Goal: Find specific page/section: Find specific page/section

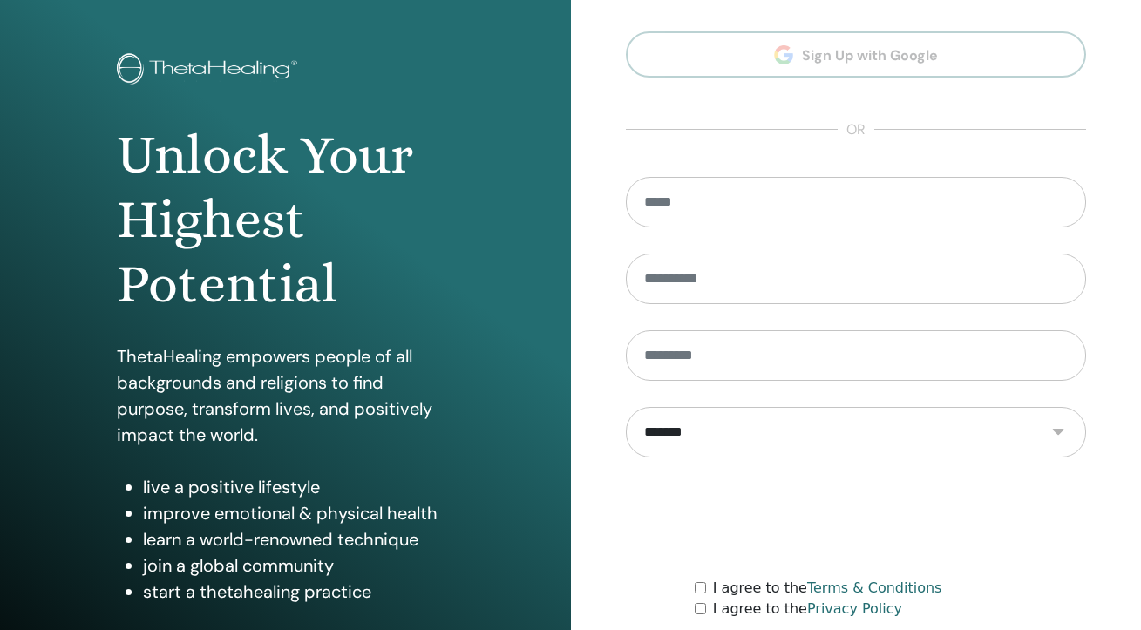
scroll to position [207, 0]
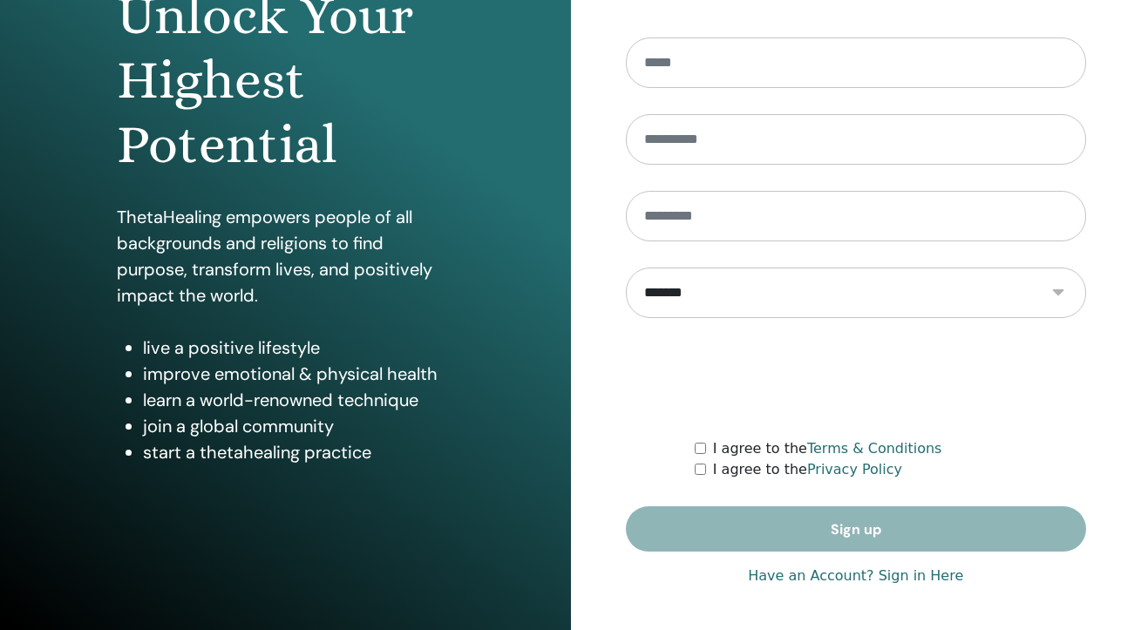
click at [821, 574] on link "Have an Account? Sign in Here" at bounding box center [855, 576] width 215 height 21
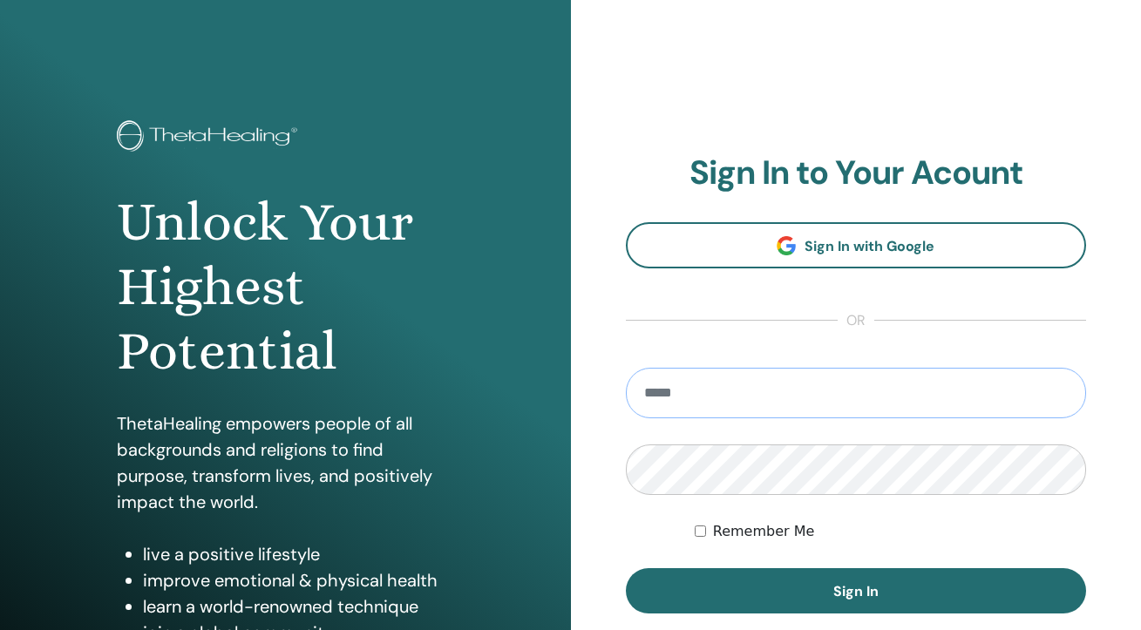
click at [735, 404] on input "email" at bounding box center [856, 393] width 461 height 51
type input "**********"
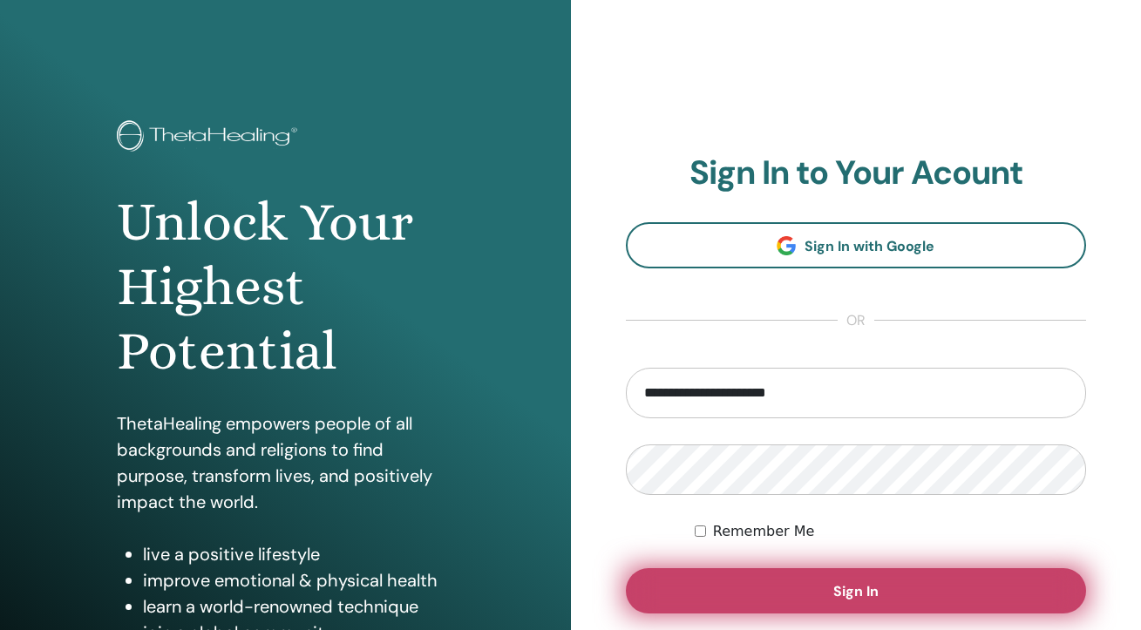
click at [953, 593] on button "Sign In" at bounding box center [856, 590] width 461 height 45
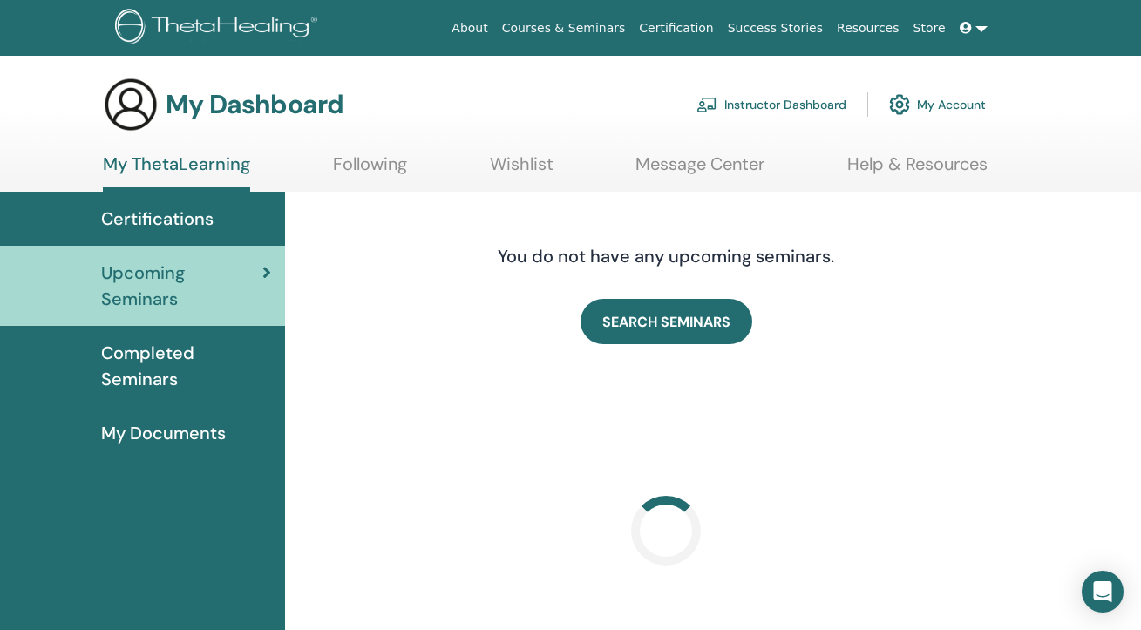
click at [775, 92] on link "Instructor Dashboard" at bounding box center [771, 104] width 150 height 38
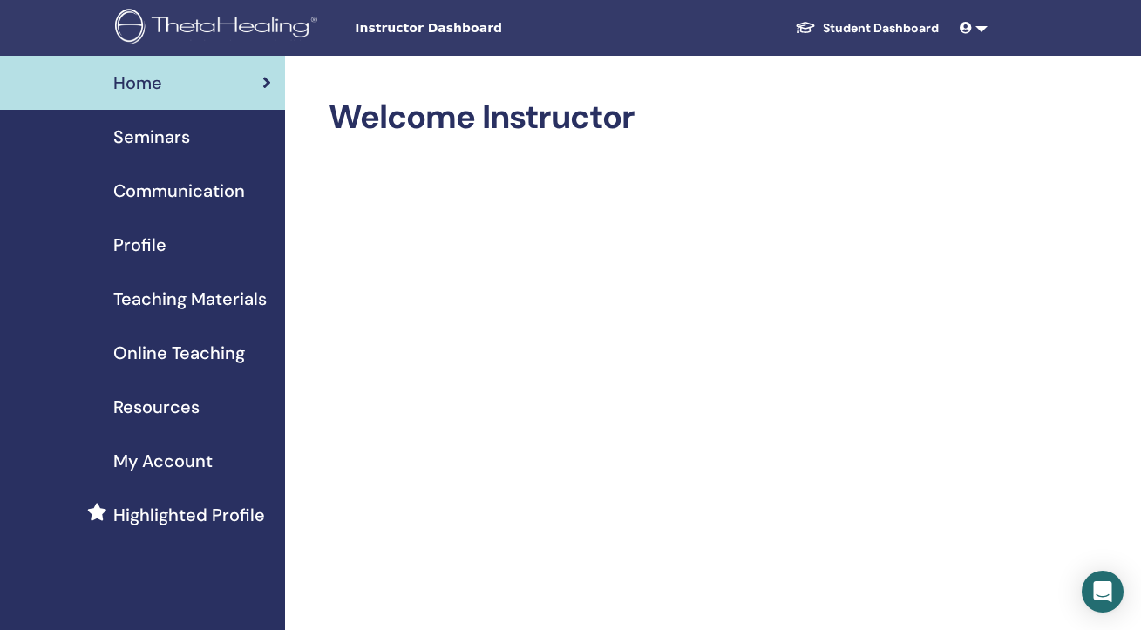
click at [274, 301] on link "Teaching Materials" at bounding box center [142, 299] width 285 height 54
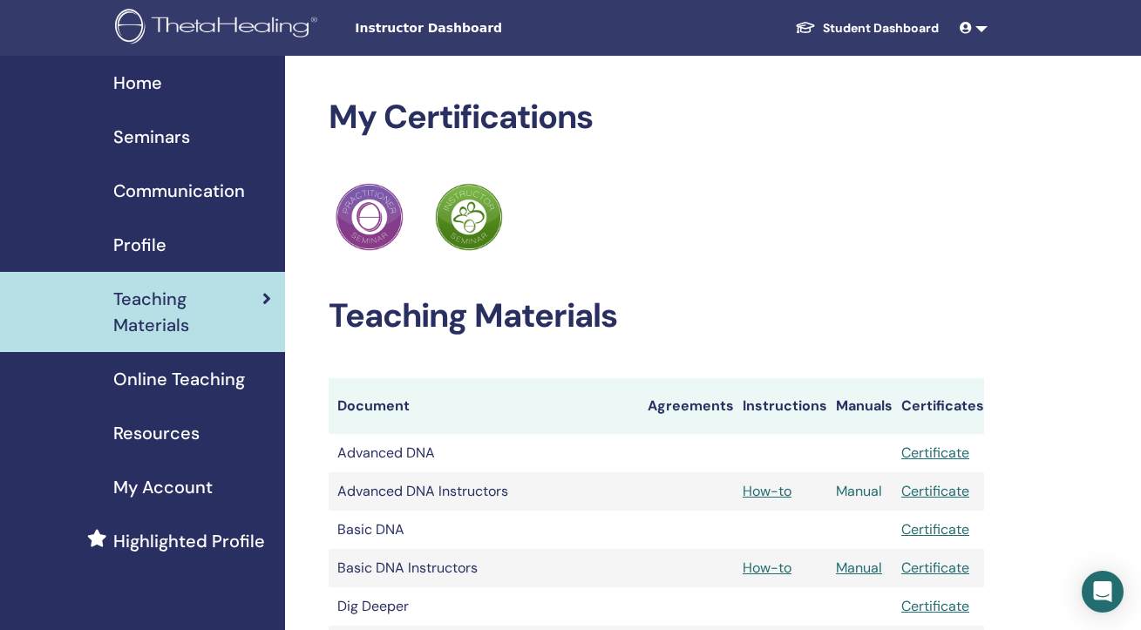
click at [853, 493] on link "Manual" at bounding box center [859, 491] width 46 height 18
